Goal: Find specific page/section: Find specific page/section

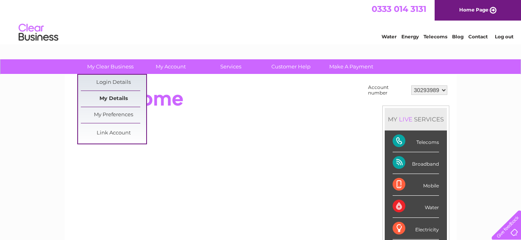
click at [112, 96] on link "My Details" at bounding box center [113, 99] width 65 height 16
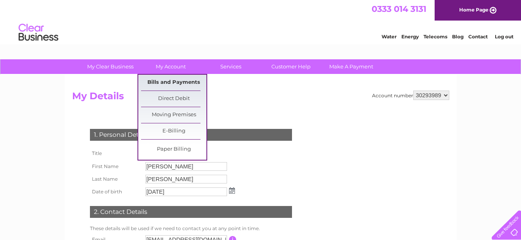
click at [175, 83] on link "Bills and Payments" at bounding box center [173, 83] width 65 height 16
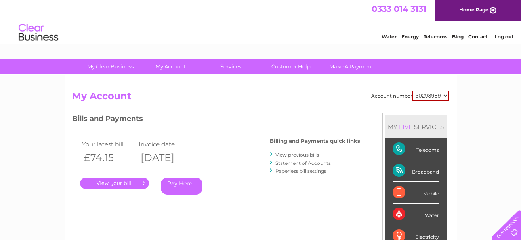
click at [292, 156] on link "View previous bills" at bounding box center [297, 155] width 44 height 6
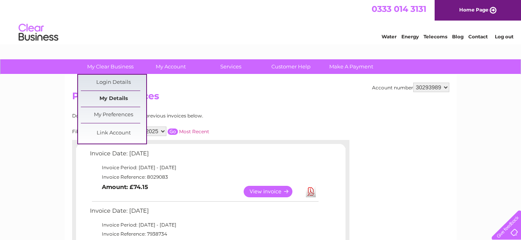
click at [110, 98] on link "My Details" at bounding box center [113, 99] width 65 height 16
